Goal: Register for event/course

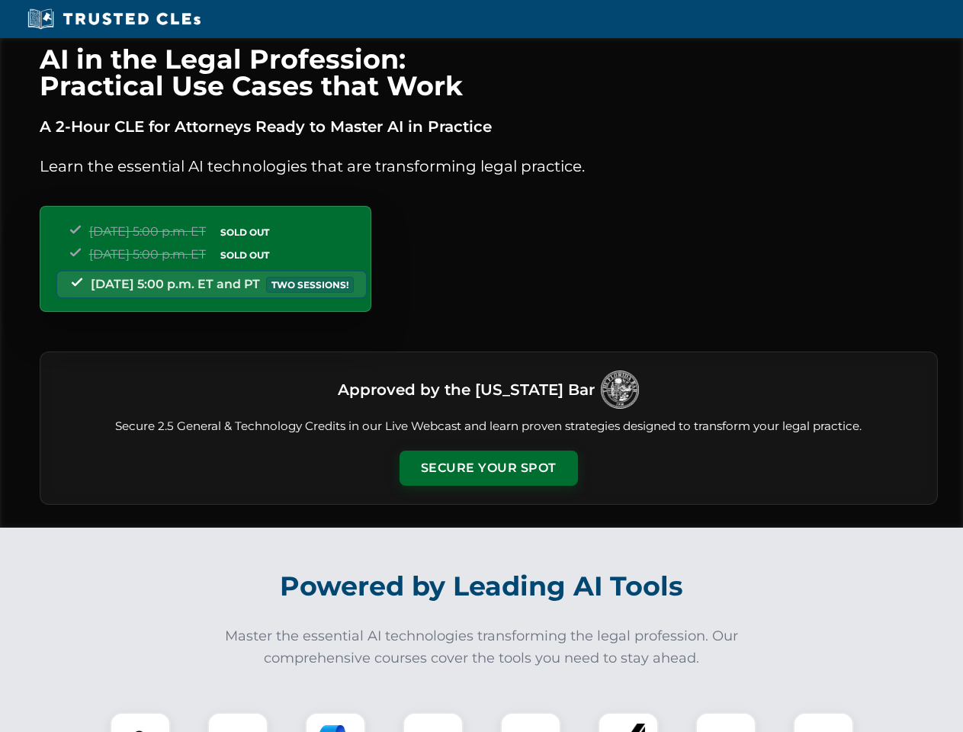
click at [488, 468] on button "Secure Your Spot" at bounding box center [488, 467] width 178 height 35
click at [140, 722] on img at bounding box center [140, 742] width 44 height 44
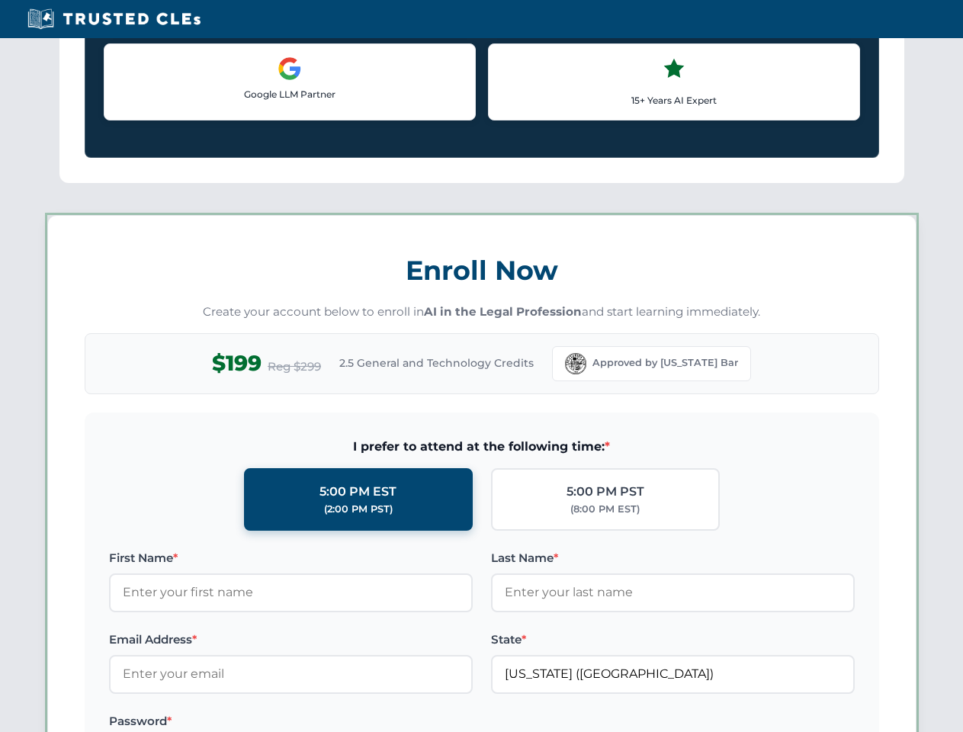
click at [335, 722] on label "Password *" at bounding box center [291, 721] width 364 height 18
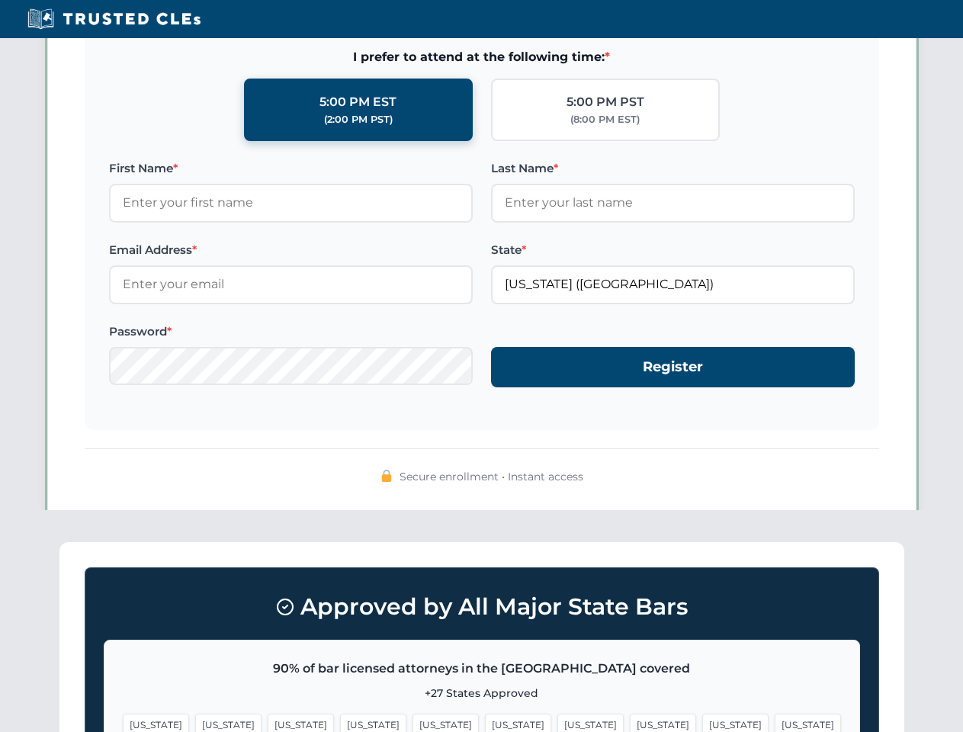
click at [702, 722] on span "[US_STATE]" at bounding box center [735, 724] width 66 height 22
